Goal: Transaction & Acquisition: Purchase product/service

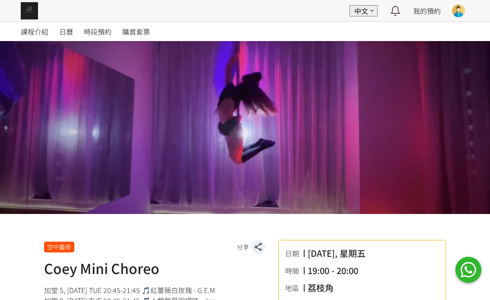
scroll to position [259, 0]
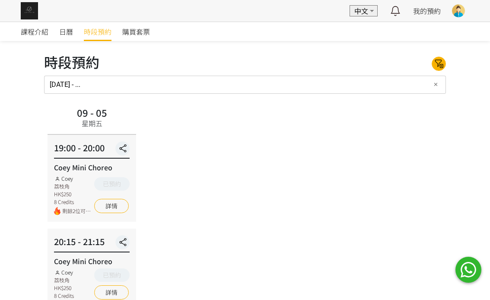
click at [105, 31] on span "時段預約" at bounding box center [98, 31] width 28 height 10
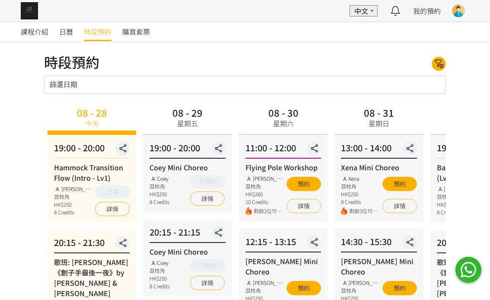
click at [433, 81] on input "篩選日期" at bounding box center [245, 85] width 402 height 18
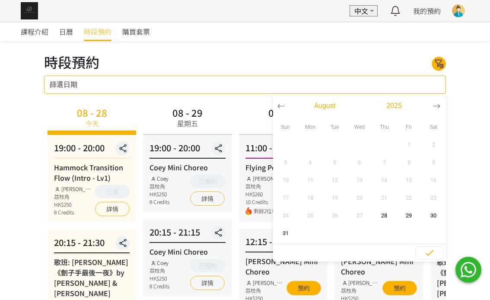
click at [440, 108] on icon "button" at bounding box center [436, 105] width 7 height 7
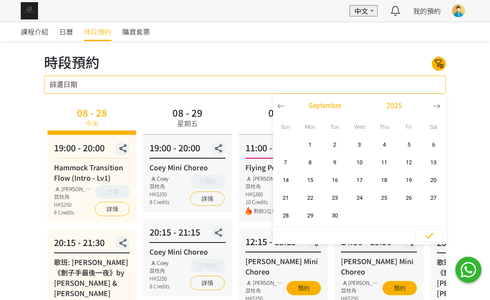
click at [435, 104] on icon "button" at bounding box center [436, 105] width 7 height 7
click at [390, 141] on span "2" at bounding box center [384, 144] width 19 height 9
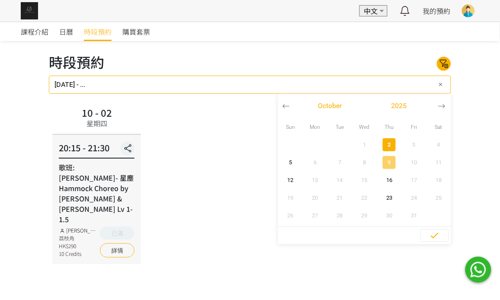
click at [390, 155] on button "9" at bounding box center [389, 162] width 25 height 18
type input "2025-10-02 - 2025-10-09"
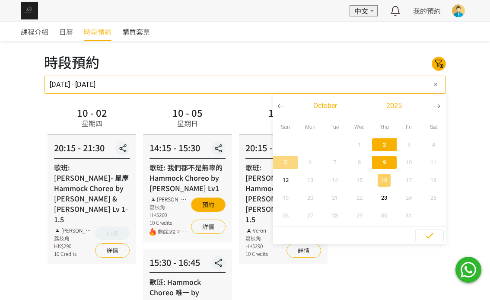
click at [390, 176] on span "16" at bounding box center [384, 180] width 19 height 9
type input "2025-10-16 - ..."
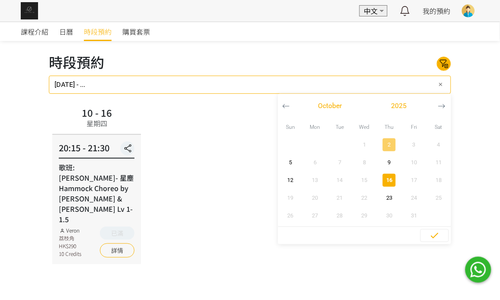
click at [391, 142] on span "2" at bounding box center [388, 144] width 19 height 9
type input "2025-10-02 - ..."
click at [382, 200] on span "23" at bounding box center [388, 198] width 19 height 9
type input "2025-10-02 - 2025-10-23"
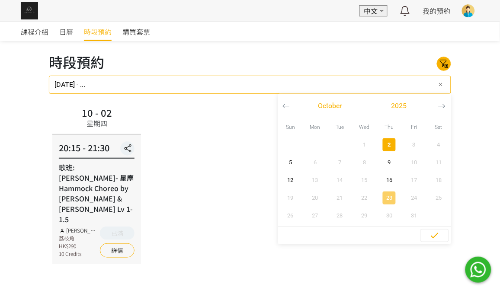
type input "2025-10-02 - 2025-10-23"
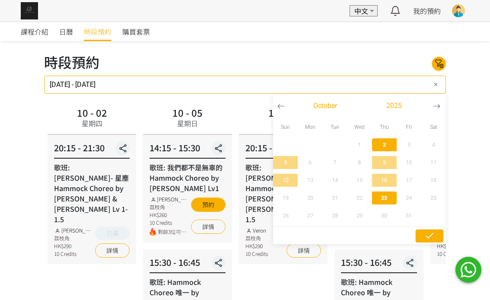
click at [430, 236] on icon "button" at bounding box center [430, 236] width 8 height 6
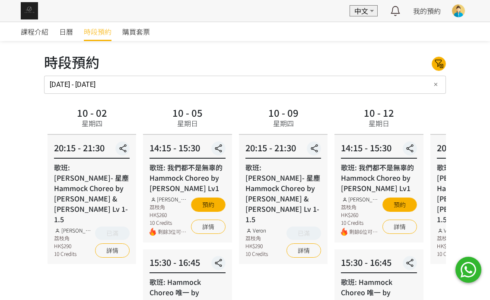
click at [97, 33] on span "時段預約" at bounding box center [98, 31] width 28 height 10
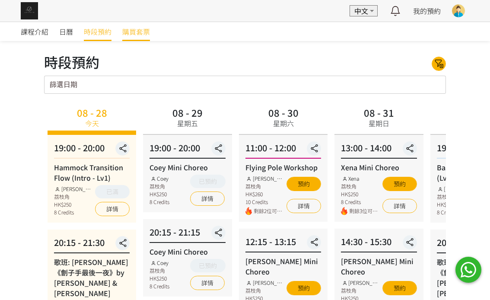
click at [140, 25] on link "購買套票" at bounding box center [136, 31] width 28 height 19
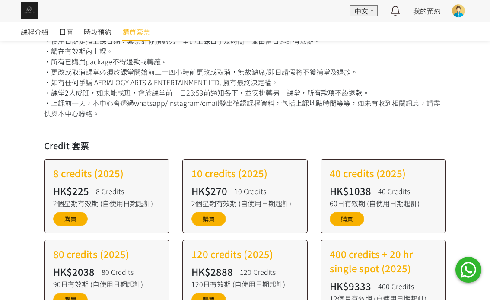
scroll to position [194, 0]
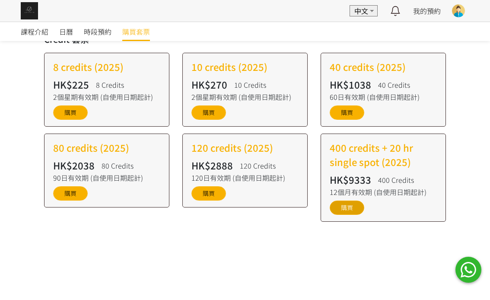
click at [342, 207] on link "購買" at bounding box center [347, 208] width 35 height 14
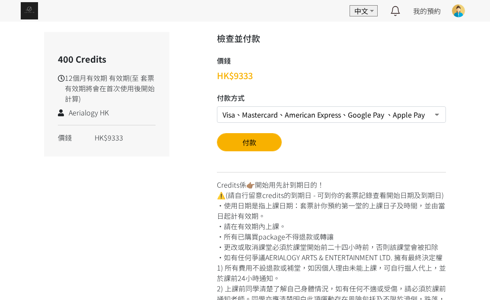
click at [430, 121] on select "Visa、Mastercard、American Express、Google Pay 、Apple Pay 轉數快FPS及銀行轉帳" at bounding box center [331, 114] width 229 height 16
click at [217, 106] on select "Visa、Mastercard、American Express、Google Pay 、Apple Pay 轉數快FPS及銀行轉帳" at bounding box center [331, 114] width 229 height 16
click at [249, 143] on button "付款" at bounding box center [249, 142] width 65 height 18
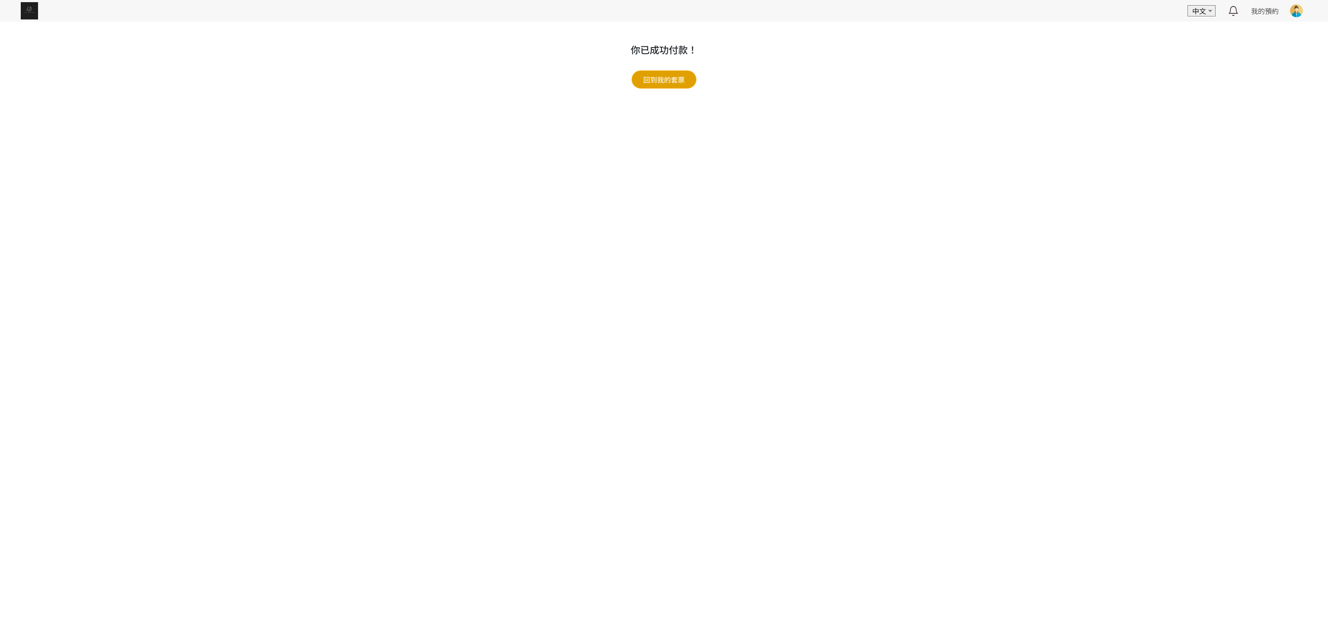
click at [685, 83] on link "回到我的套票" at bounding box center [663, 79] width 65 height 18
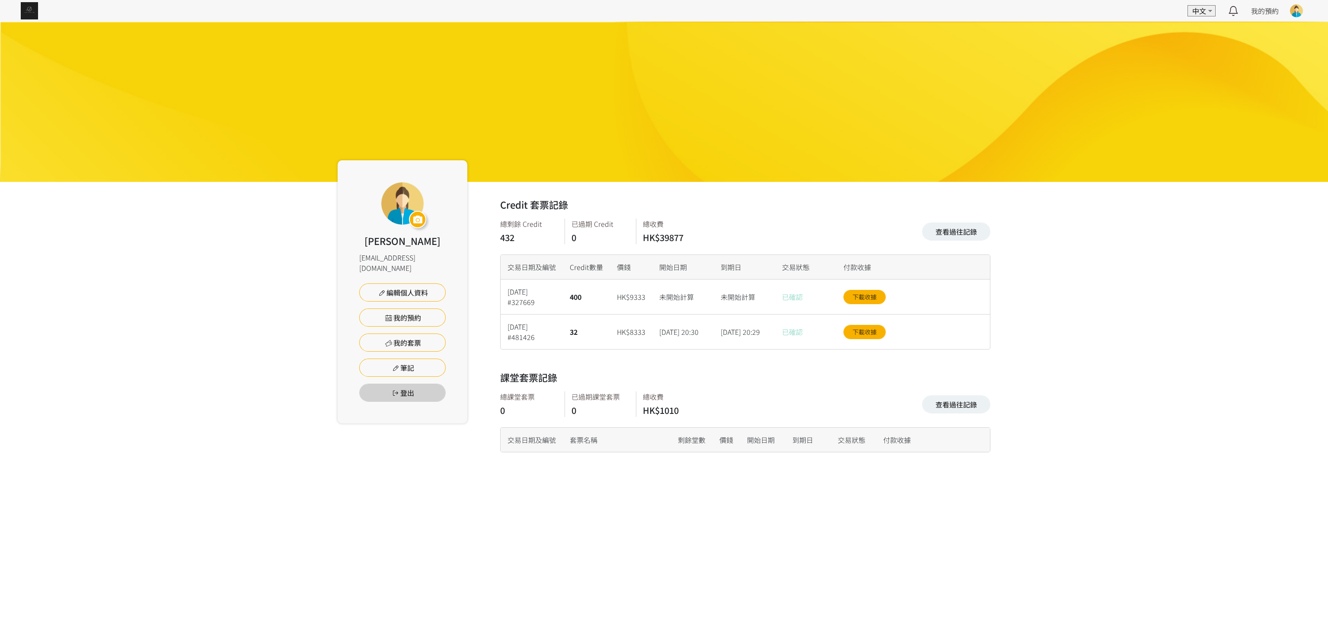
click at [883, 288] on div "下載收據" at bounding box center [882, 297] width 92 height 35
click at [880, 294] on link "下載收據" at bounding box center [864, 297] width 42 height 14
click at [1144, 335] on div "Kary Chan cholam1996@hotmail.com 編輯個人資料 我的預約 我的套票 筆記 登出 Credit 套票記錄 查看過往記錄 總剩餘 …" at bounding box center [664, 248] width 1328 height 452
click at [955, 234] on link "查看過往記錄" at bounding box center [956, 232] width 68 height 18
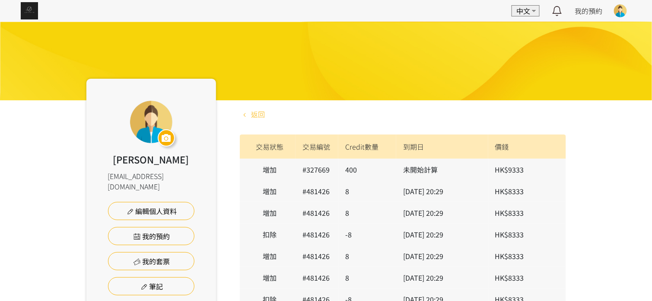
click at [248, 118] on link "返回" at bounding box center [252, 114] width 25 height 10
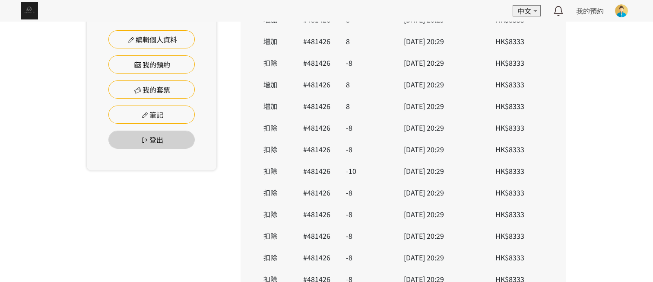
scroll to position [194, 0]
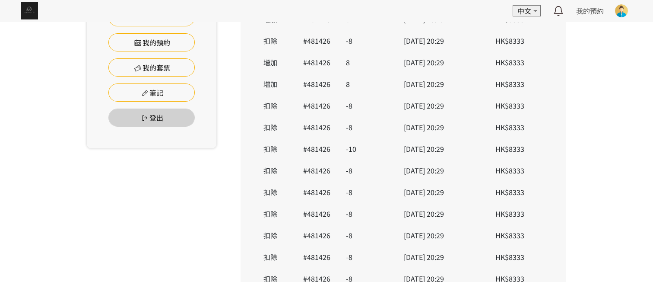
click at [567, 179] on div "[PERSON_NAME] [EMAIL_ADDRESS][DOMAIN_NAME] 編輯個人資料 我的預約 我的套票 筆記 登出 返回 交易狀態 交易編號 …" at bounding box center [326, 114] width 493 height 414
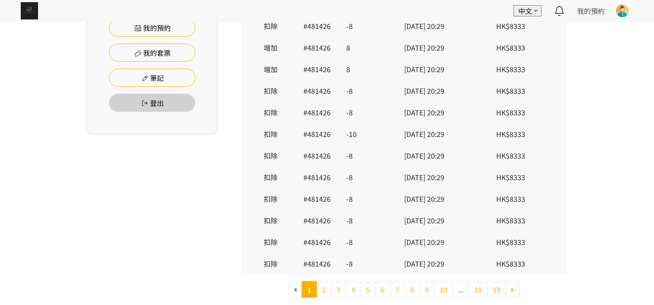
scroll to position [209, 0]
click at [361, 292] on link "5" at bounding box center [367, 289] width 15 height 16
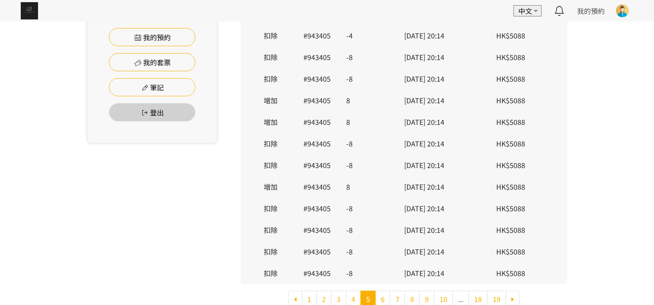
scroll to position [209, 0]
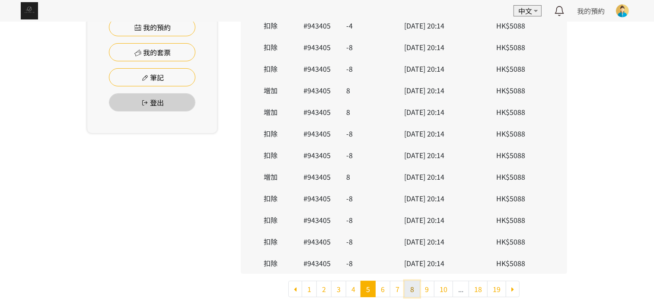
click at [406, 295] on link "8" at bounding box center [412, 289] width 15 height 16
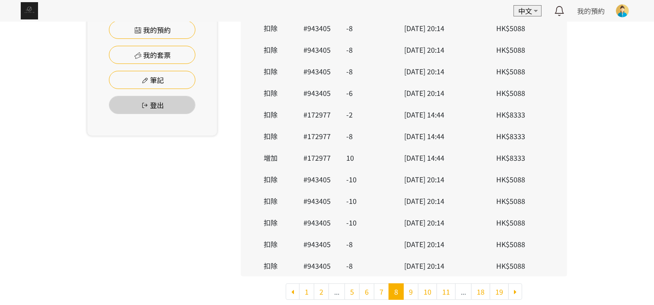
scroll to position [209, 0]
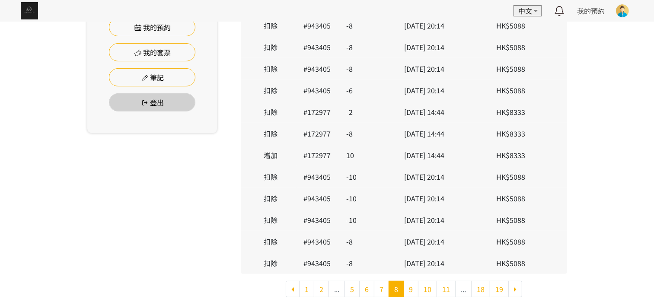
click at [127, 178] on div "[PERSON_NAME] [EMAIL_ADDRESS][DOMAIN_NAME] 編輯個人資料 我的預約 我的套票 筆記 登出" at bounding box center [152, 99] width 130 height 414
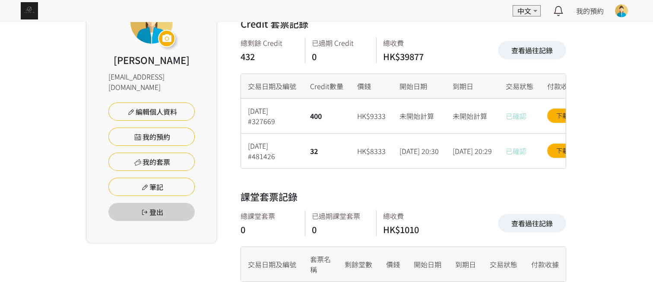
scroll to position [121, 0]
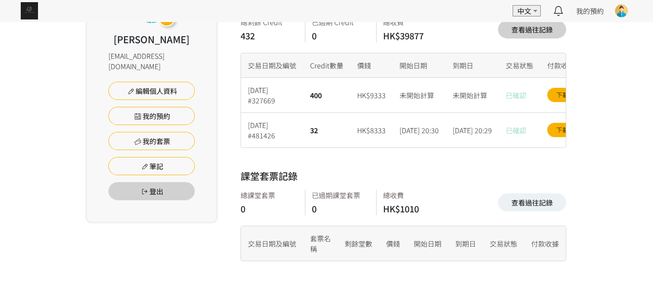
click at [520, 31] on link "查看過往記錄" at bounding box center [532, 29] width 68 height 18
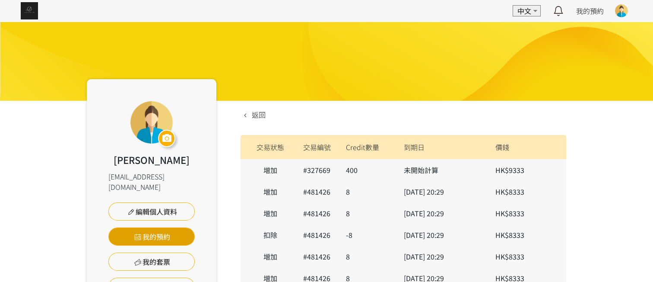
click at [156, 229] on link "我的預約" at bounding box center [151, 236] width 86 height 18
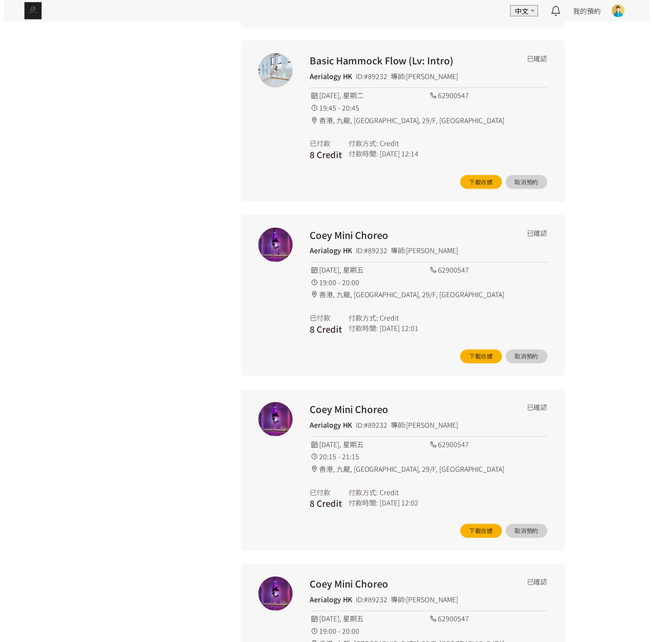
scroll to position [843, 0]
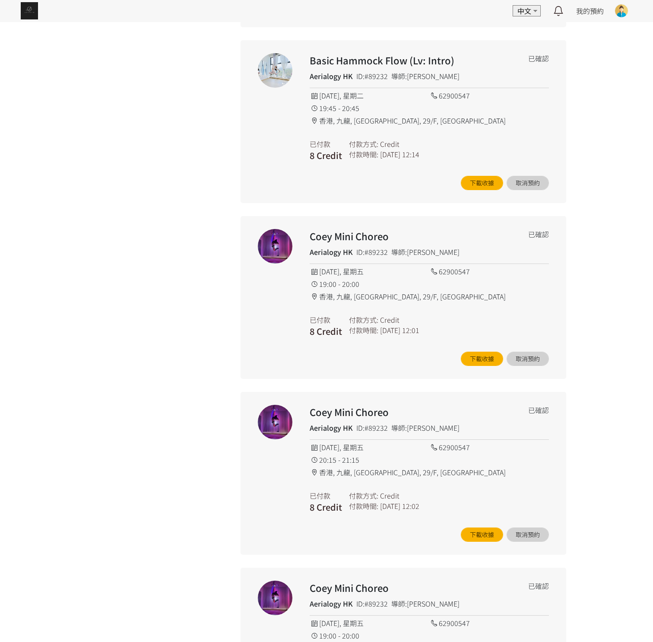
click at [602, 347] on div "Kary Chan cholam1996@hotmail.com 編輯個人資料 我的預約 我的套票 筆記 登出 我的預約 請注意所有預約必須先完成付款後才會被…" at bounding box center [326, 488] width 653 height 2621
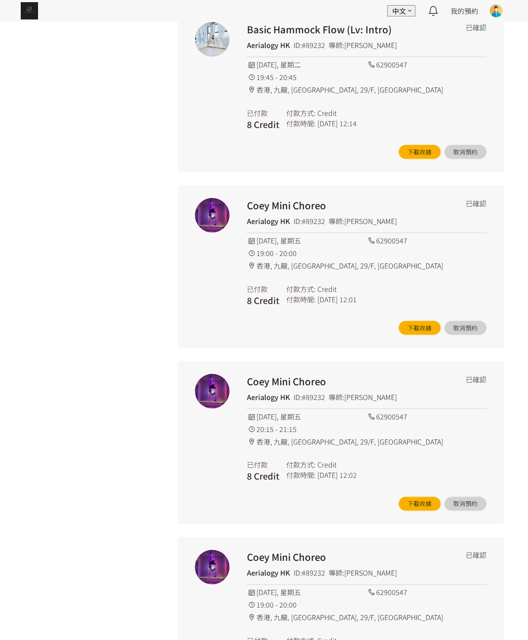
scroll to position [858, 0]
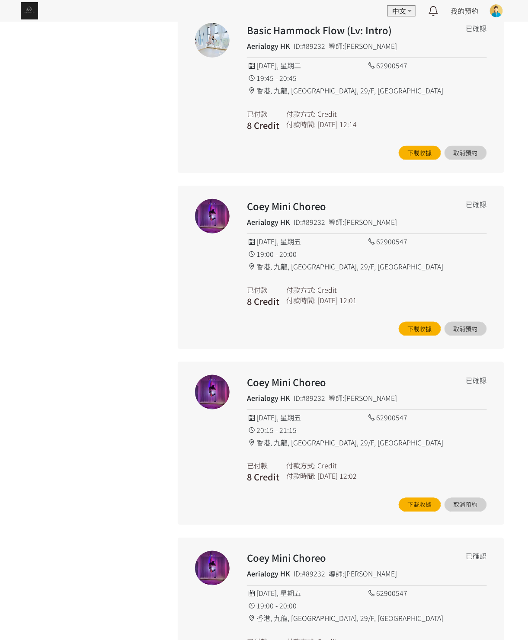
click at [54, 294] on div "Kary Chan cholam1996@hotmail.com 編輯個人資料 我的預約 我的套票 筆記 登出" at bounding box center [89, 498] width 130 height 2542
click at [64, 284] on div "Kary Chan cholam1996@hotmail.com 編輯個人資料 我的預約 我的套票 筆記 登出" at bounding box center [89, 498] width 130 height 2542
click at [86, 403] on div "Kary Chan cholam1996@hotmail.com 編輯個人資料 我的預約 我的套票 筆記 登出" at bounding box center [89, 498] width 130 height 2542
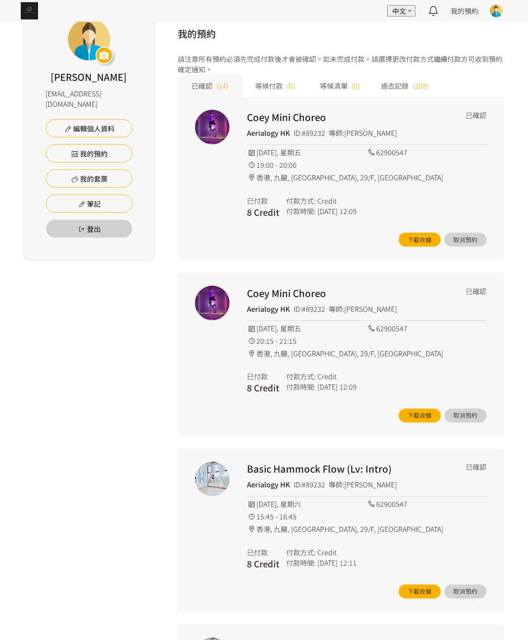
scroll to position [0, 0]
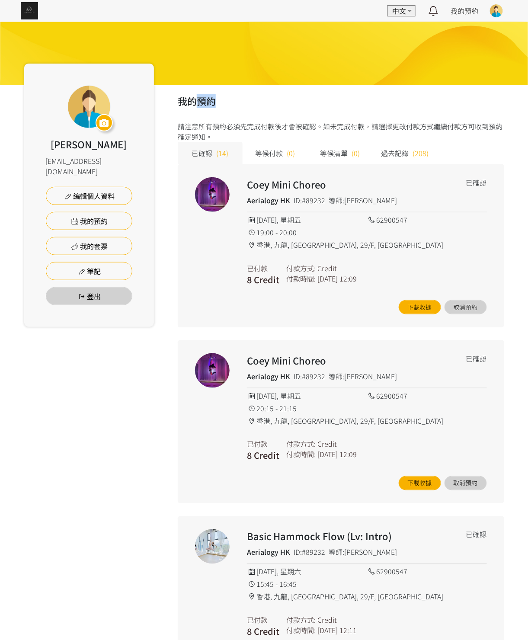
drag, startPoint x: 196, startPoint y: 98, endPoint x: 214, endPoint y: 102, distance: 18.2
click at [214, 102] on h2 "我的預約" at bounding box center [341, 101] width 326 height 14
copy h2 "預約"
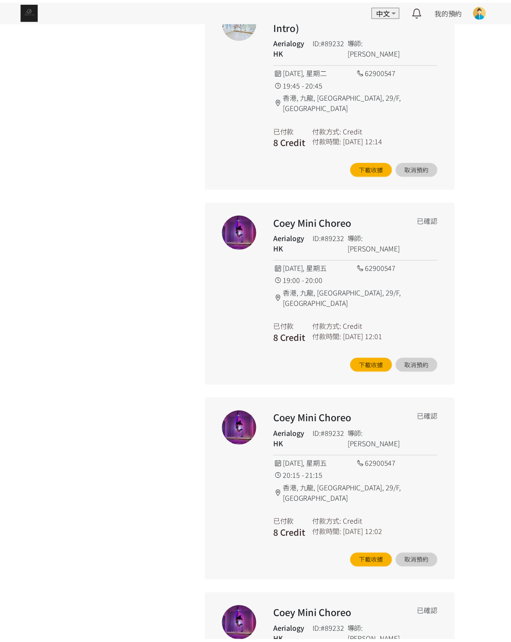
scroll to position [987, 0]
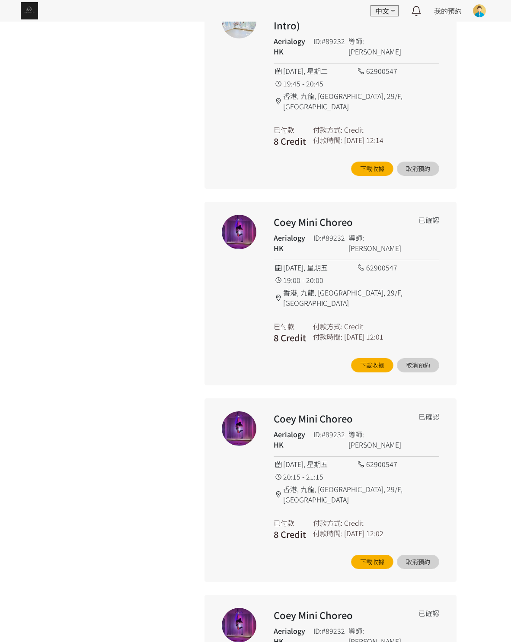
click at [0, 626] on html "EN 中文 最新通知 全部通知 我的預約 已確認預約 查看全部 等候清單 查看全部 過去記錄 [PERSON_NAME] For Yogi Aerialogy…" at bounding box center [255, 499] width 511 height 2973
click at [184, 414] on div "我的預約 請注意所有預約必須先完成付款後才會被確認。如未完成付款，請選擇更改付款方式繼續付款方可收到預約確定通知。 已確認 (14) 等候付款 (0) 等候清…" at bounding box center [320, 541] width 272 height 2889
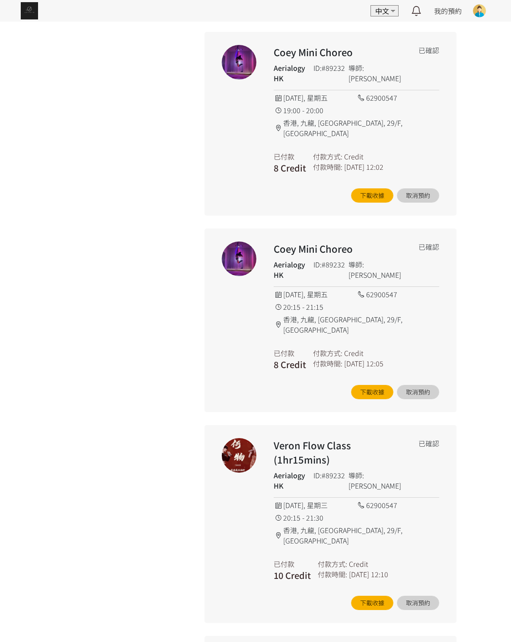
scroll to position [1570, 0]
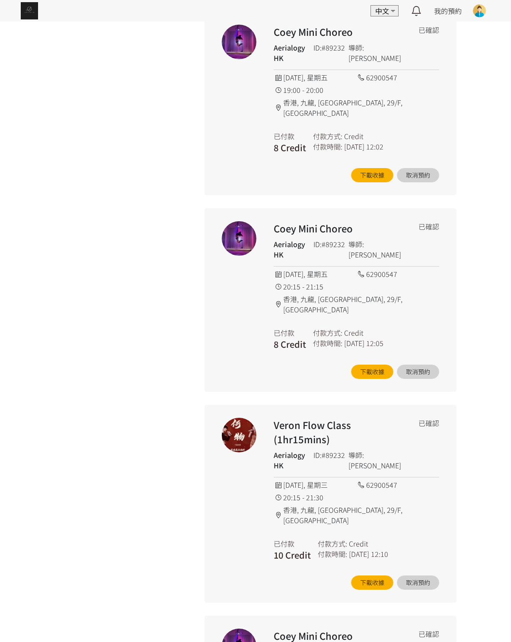
drag, startPoint x: 429, startPoint y: 22, endPoint x: 386, endPoint y: 67, distance: 62.7
click at [406, 221] on h2 "Coey Mini Choreo" at bounding box center [340, 228] width 133 height 14
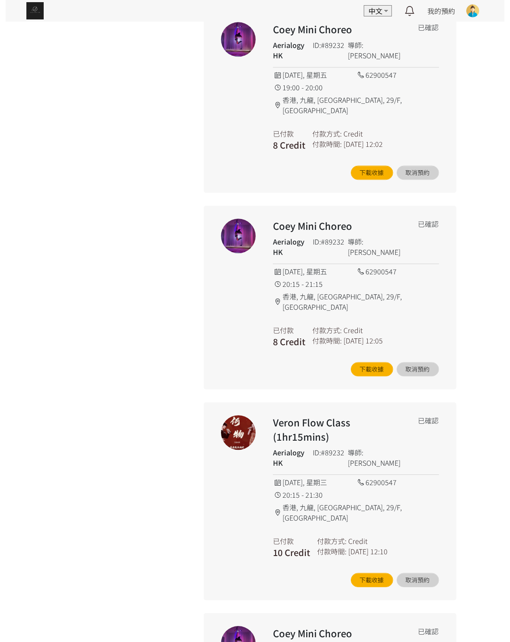
scroll to position [1572, 0]
click at [434, 475] on div "2025/09/17, 星期三 62900547 20:15 - 21:30 香港, 九龍, 荔枝角, 29/F, Kimberland Center" at bounding box center [356, 499] width 166 height 48
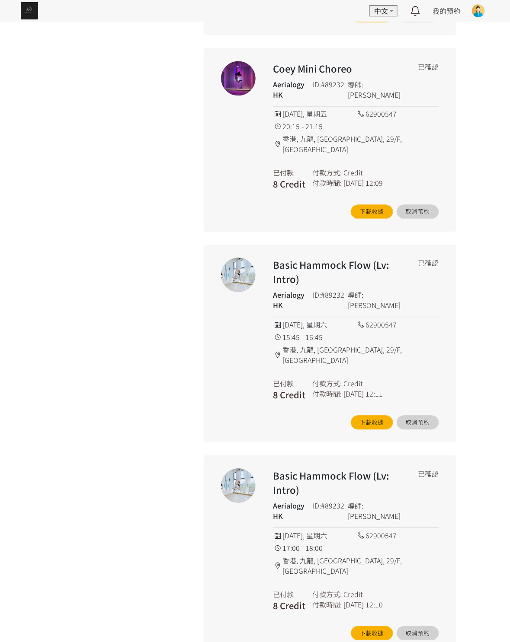
scroll to position [234, 0]
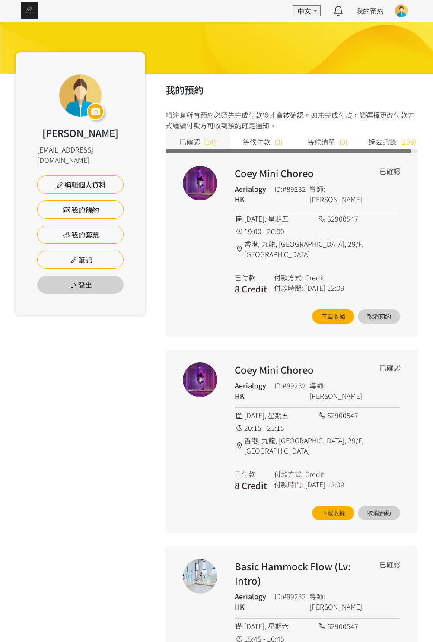
click at [28, 41] on img at bounding box center [216, 48] width 433 height 52
click at [0, 62] on img at bounding box center [216, 48] width 433 height 52
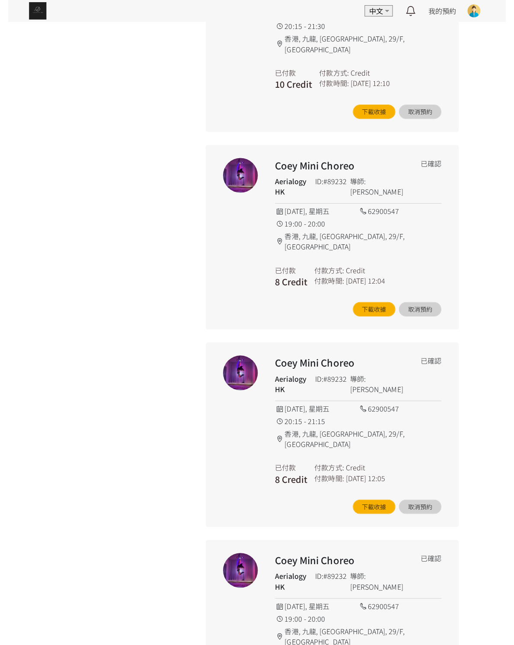
scroll to position [1982, 0]
